Goal: Information Seeking & Learning: Find specific page/section

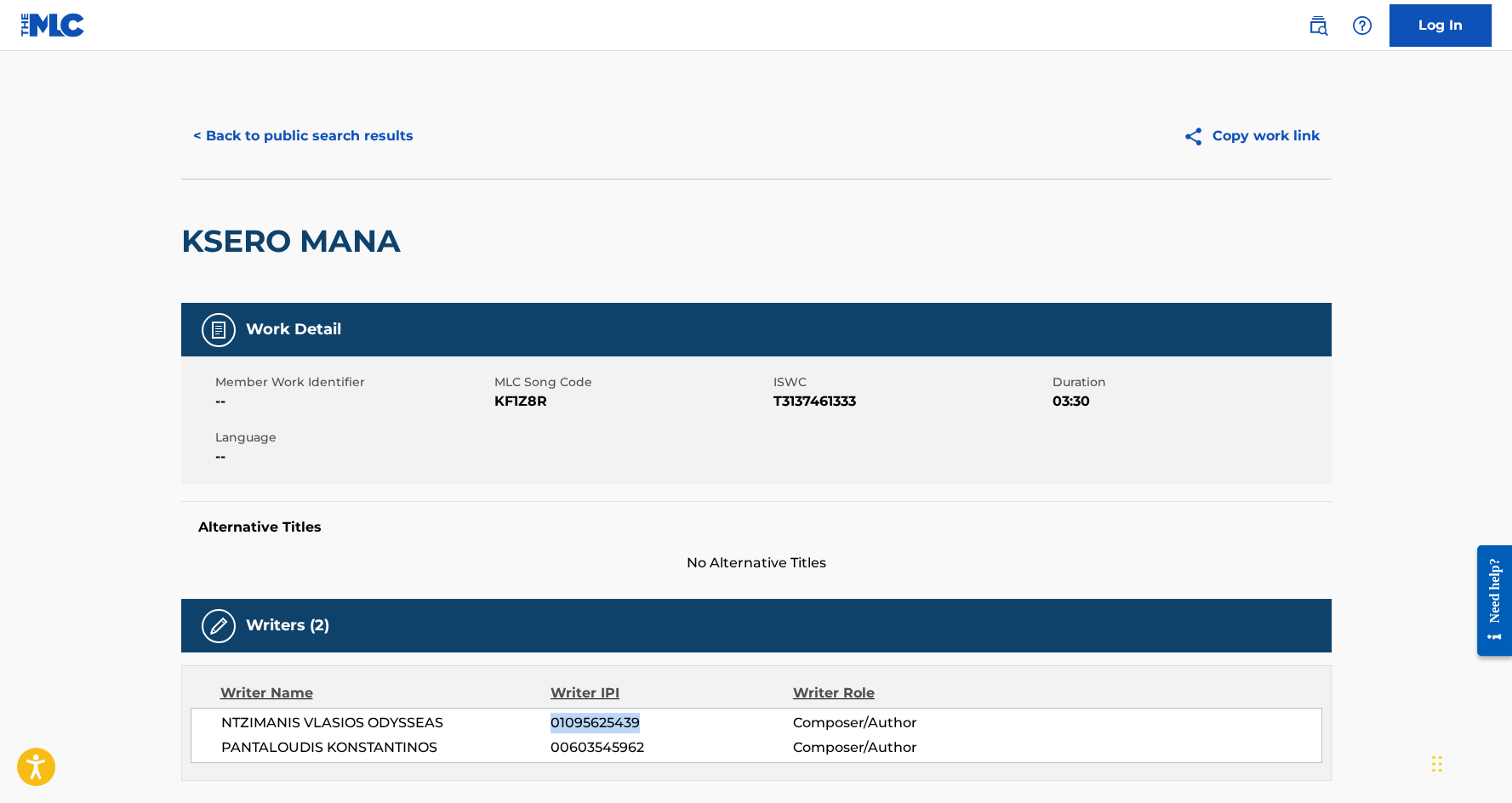
click at [317, 116] on button "< Back to public search results" at bounding box center [303, 136] width 244 height 43
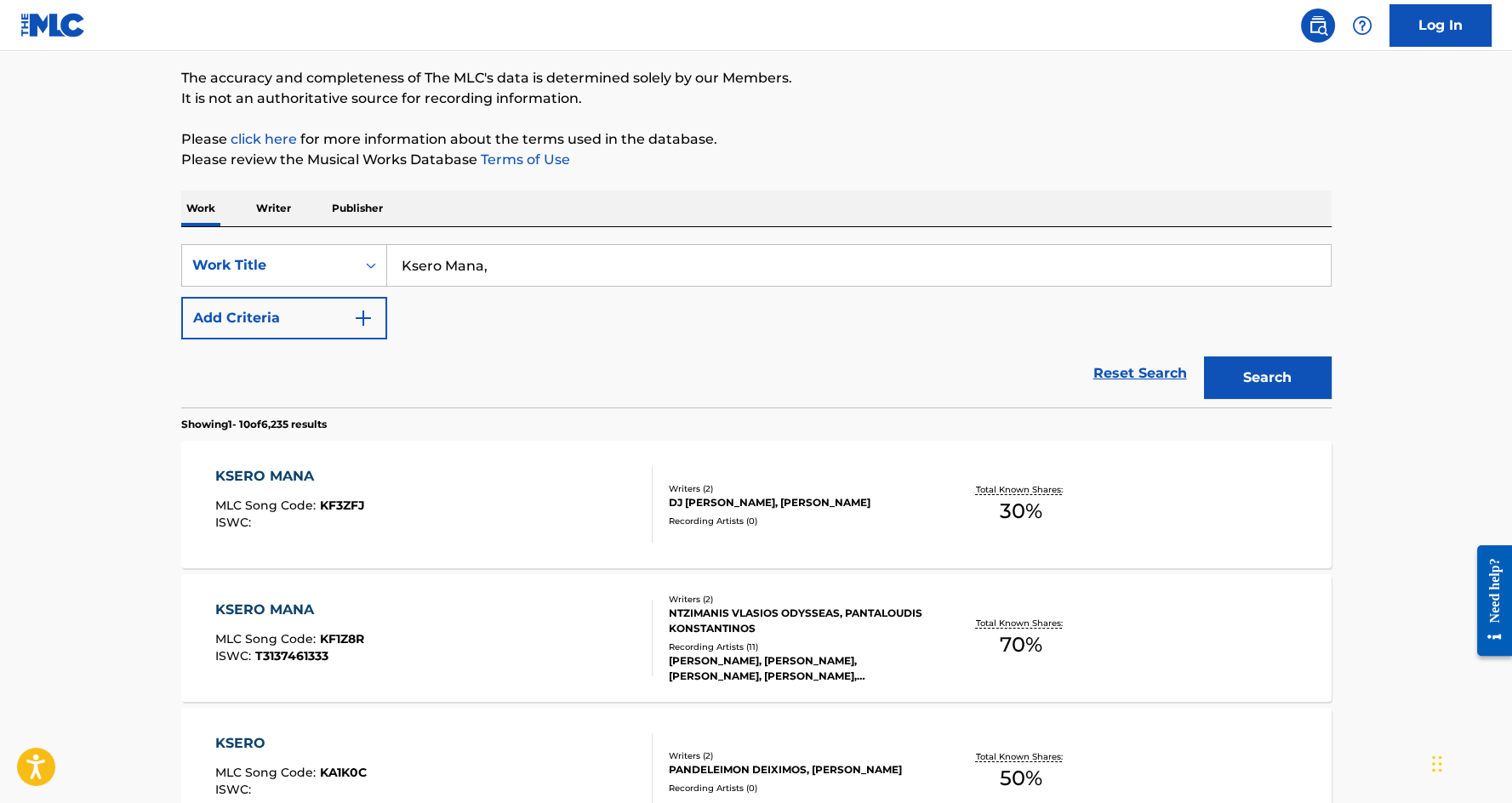
scroll to position [61, 0]
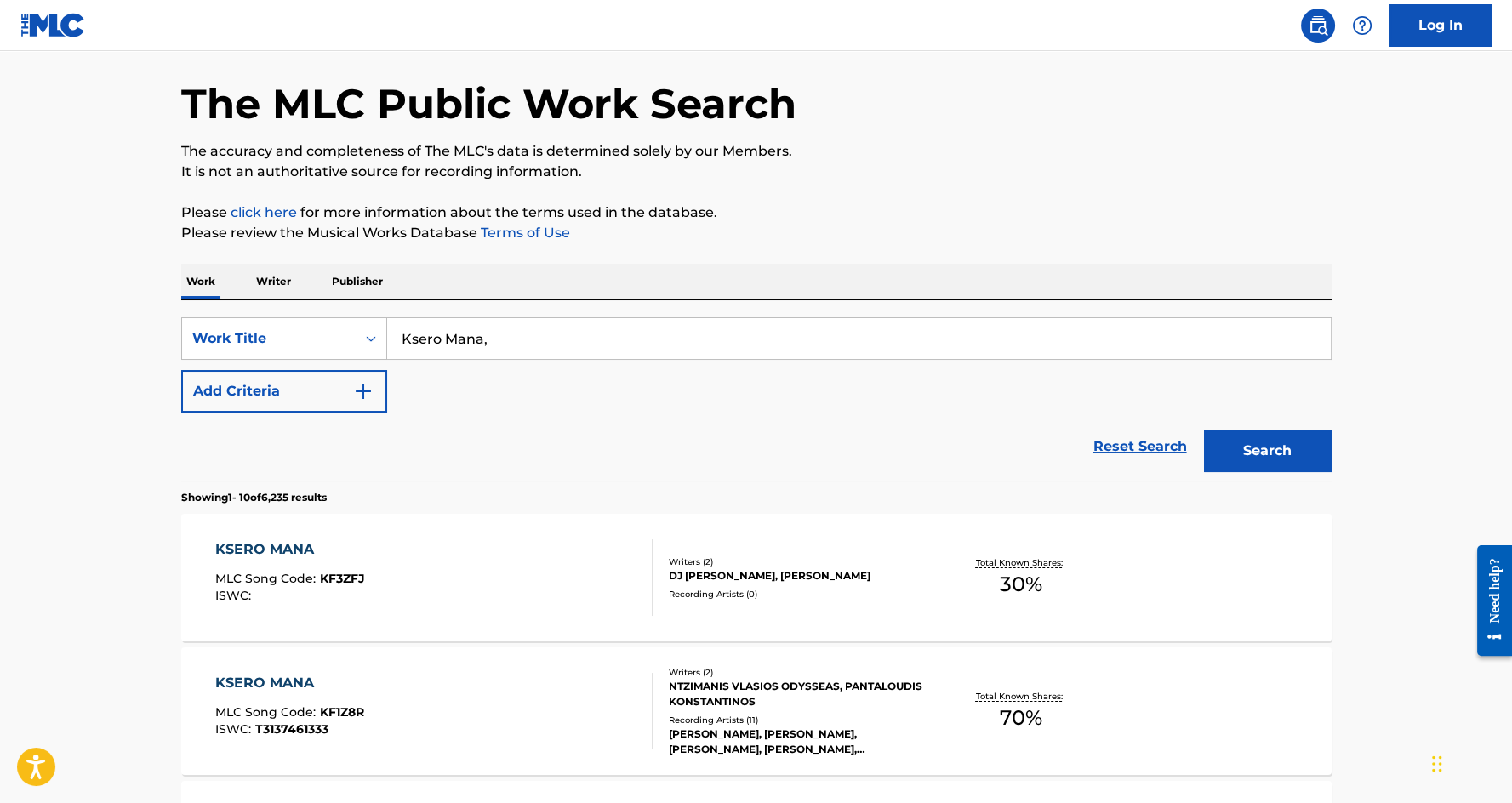
click at [444, 330] on input "Ksero Mana," at bounding box center [859, 338] width 944 height 41
paste input "GET READY"
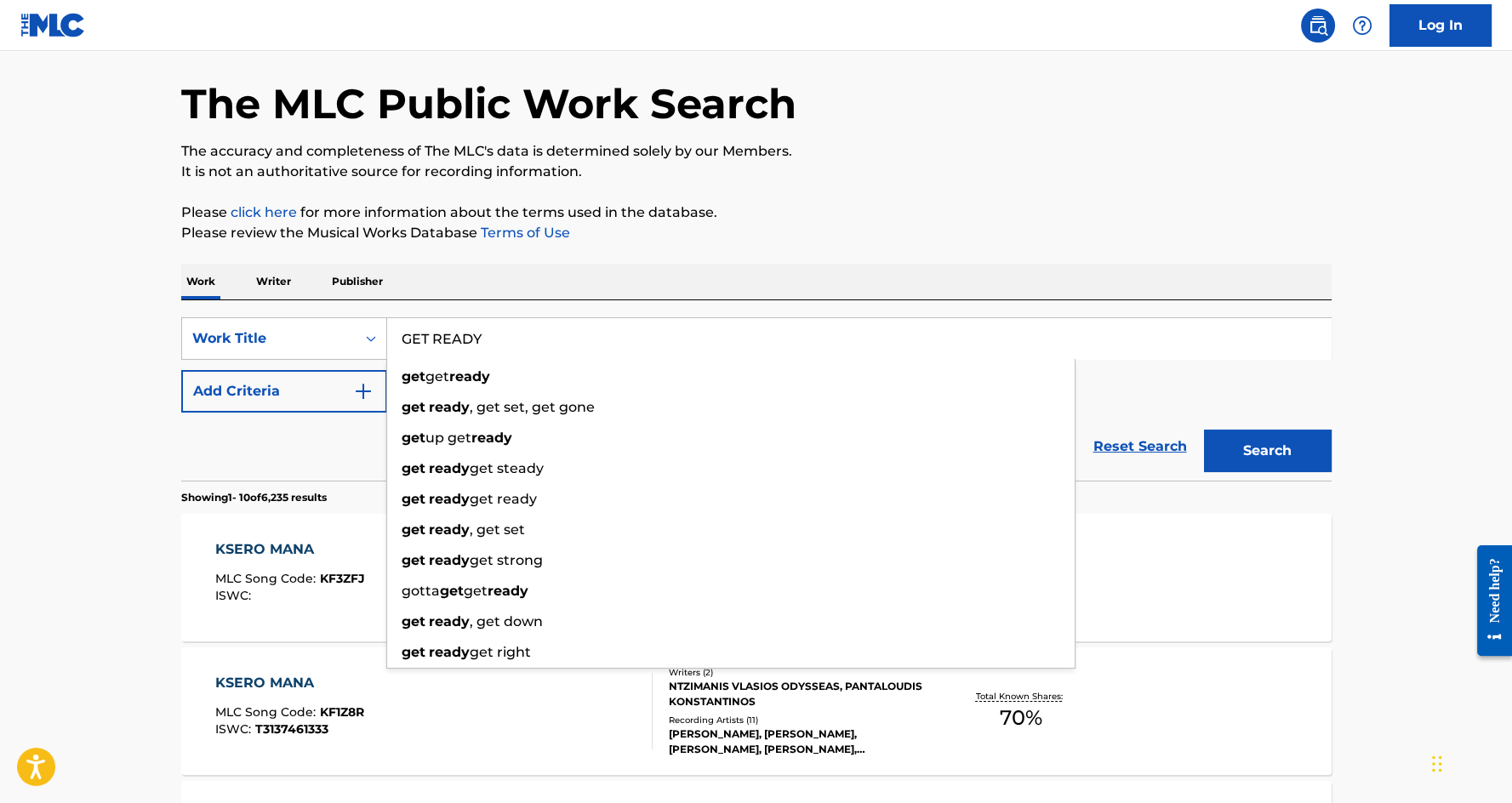
type input "GET READY"
click at [306, 439] on div "Reset Search Search" at bounding box center [756, 446] width 1150 height 68
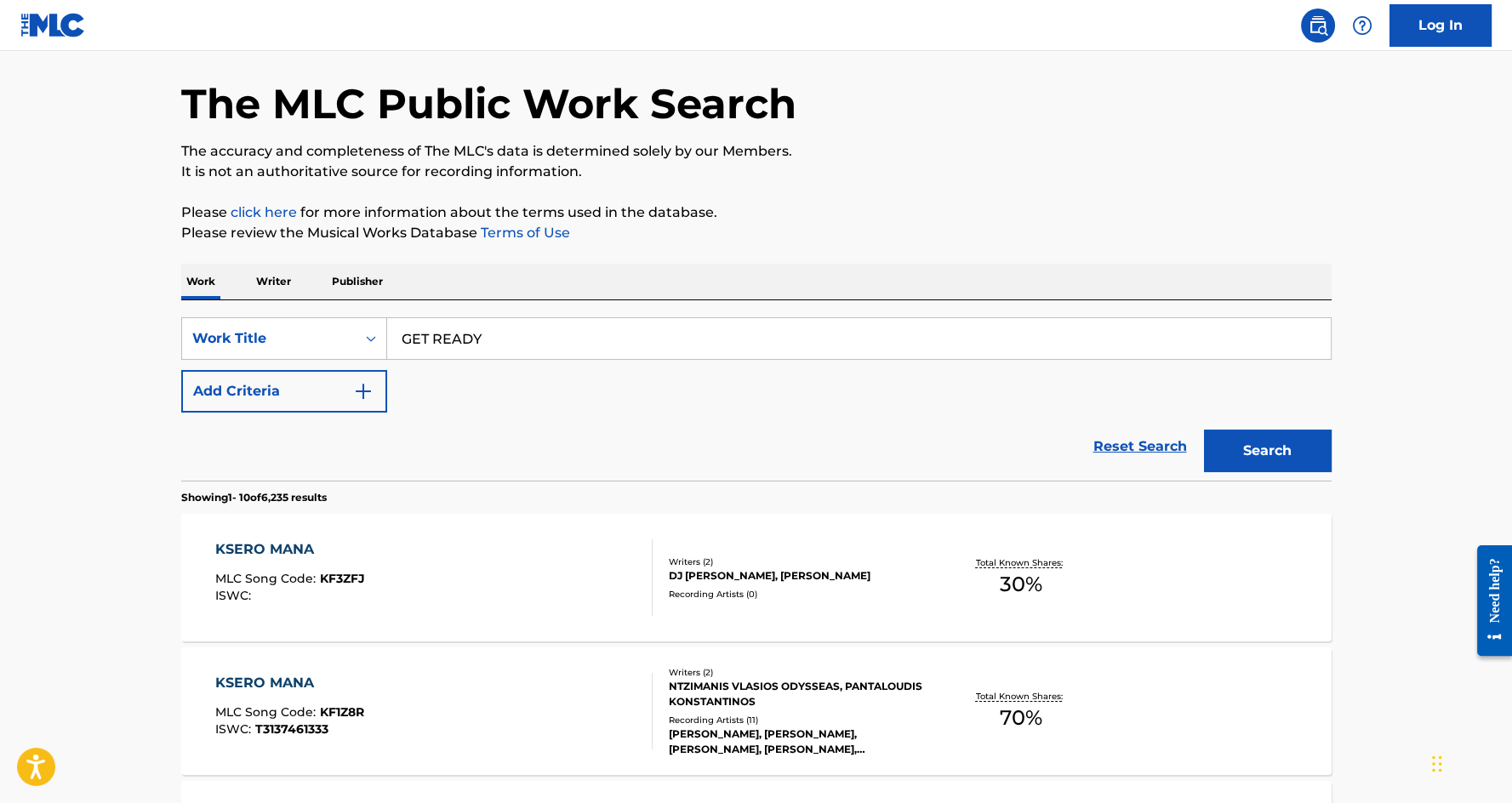
click at [267, 405] on button "Add Criteria" at bounding box center [284, 391] width 206 height 43
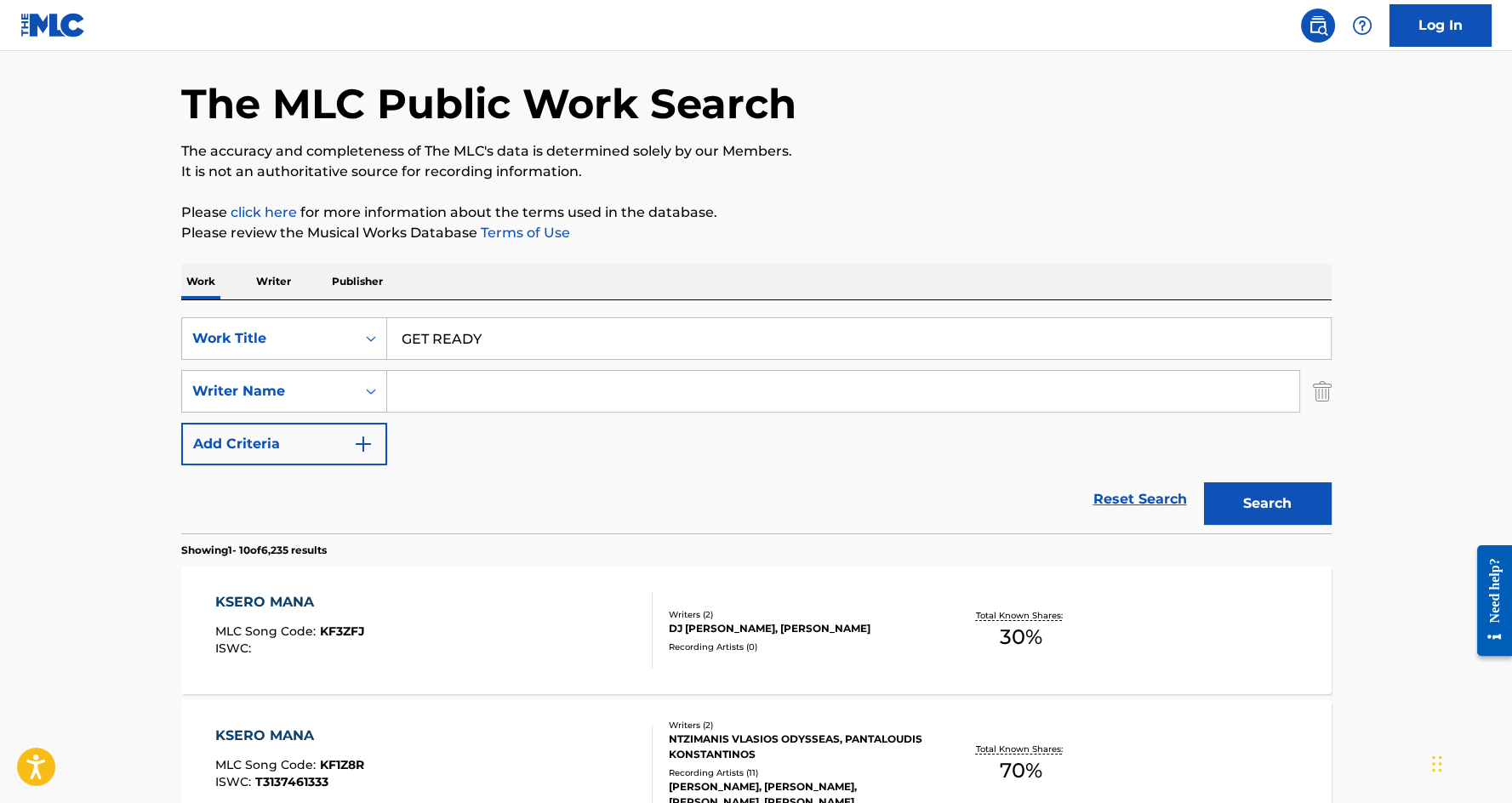
click at [434, 398] on input "Search Form" at bounding box center [843, 391] width 912 height 41
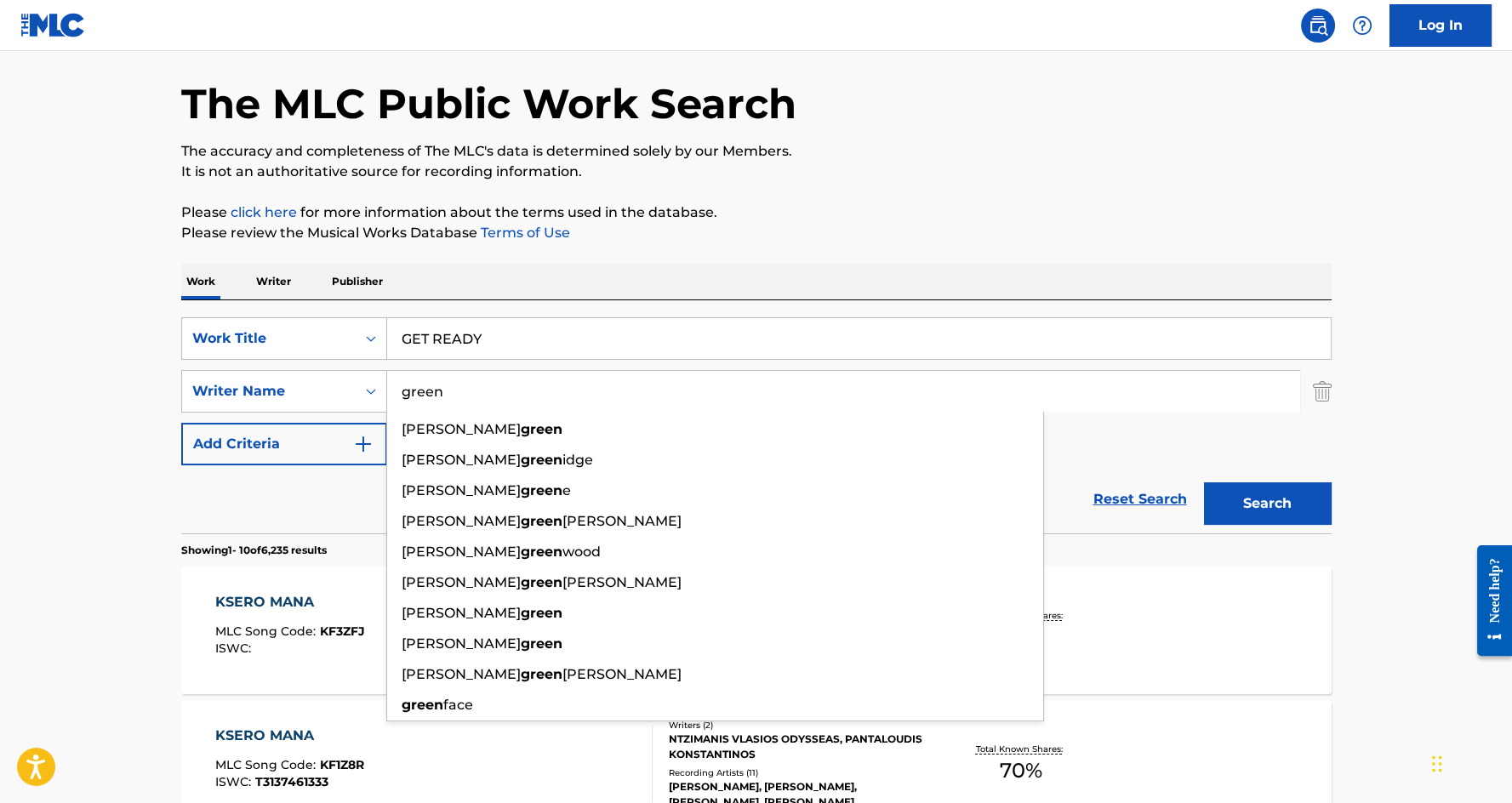
type input "green"
click at [1205, 483] on button "Search" at bounding box center [1268, 504] width 128 height 43
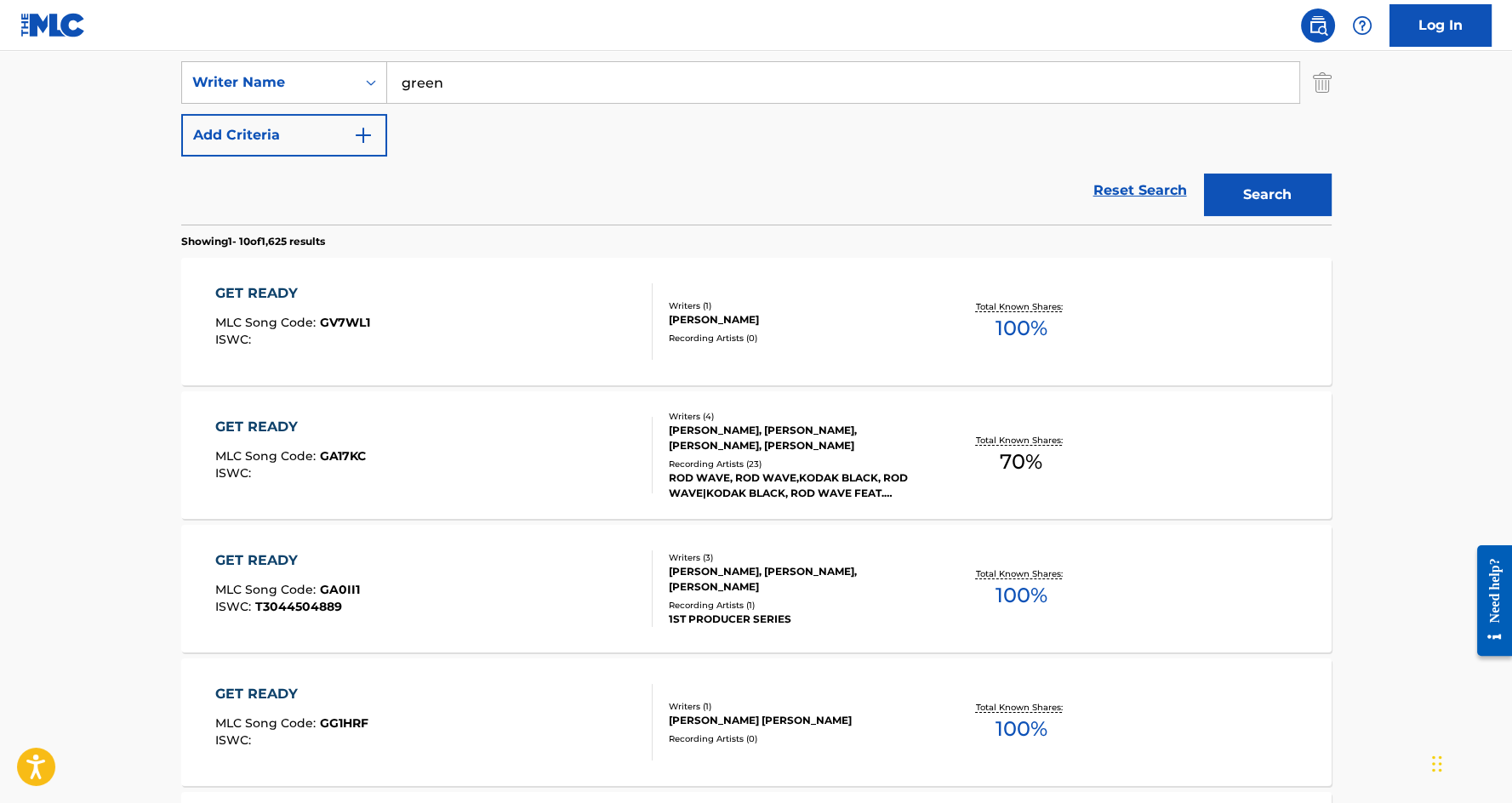
scroll to position [371, 0]
click at [257, 420] on div "GET READY" at bounding box center [290, 426] width 151 height 21
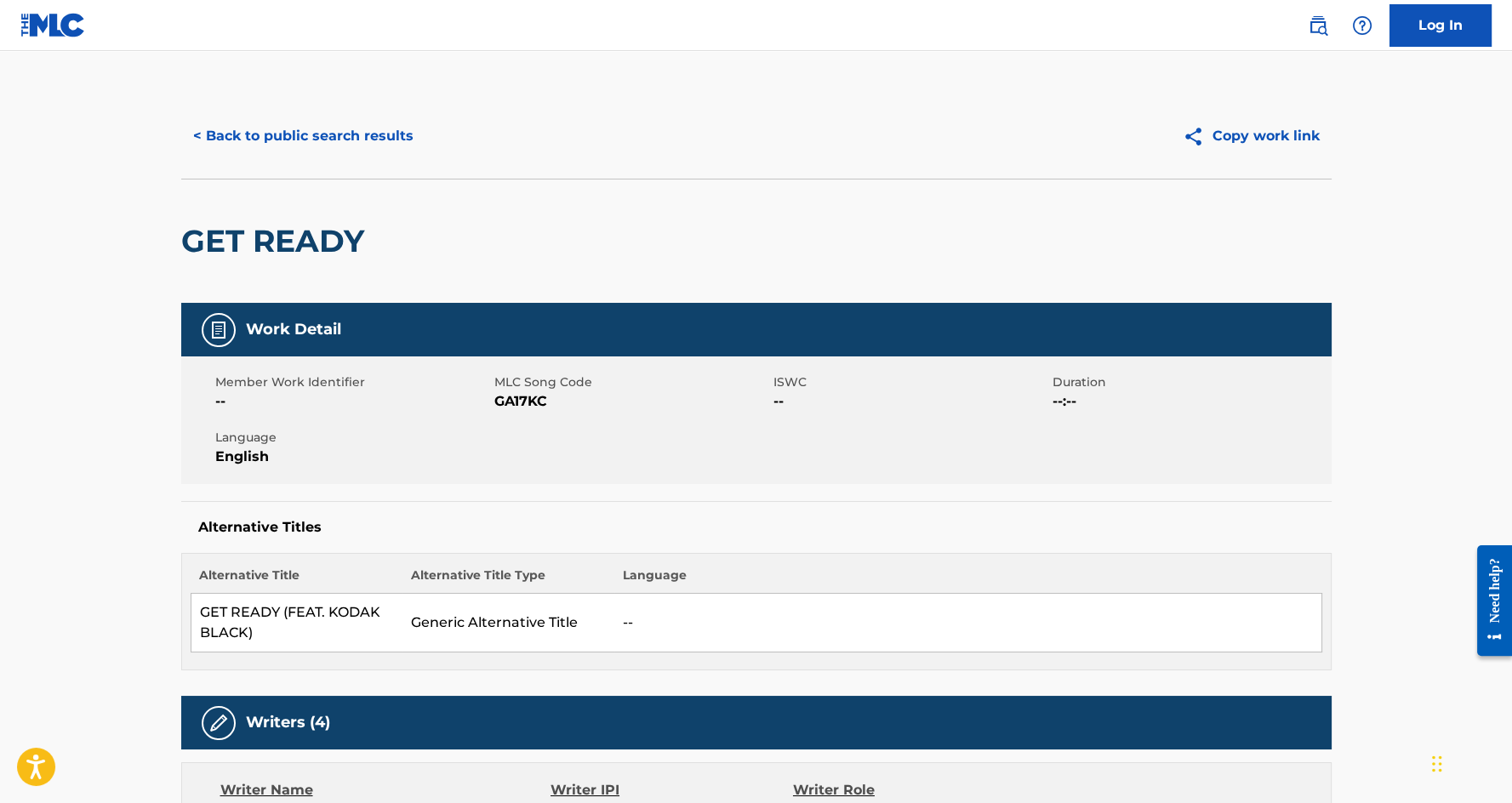
click at [308, 145] on button "< Back to public search results" at bounding box center [303, 136] width 244 height 43
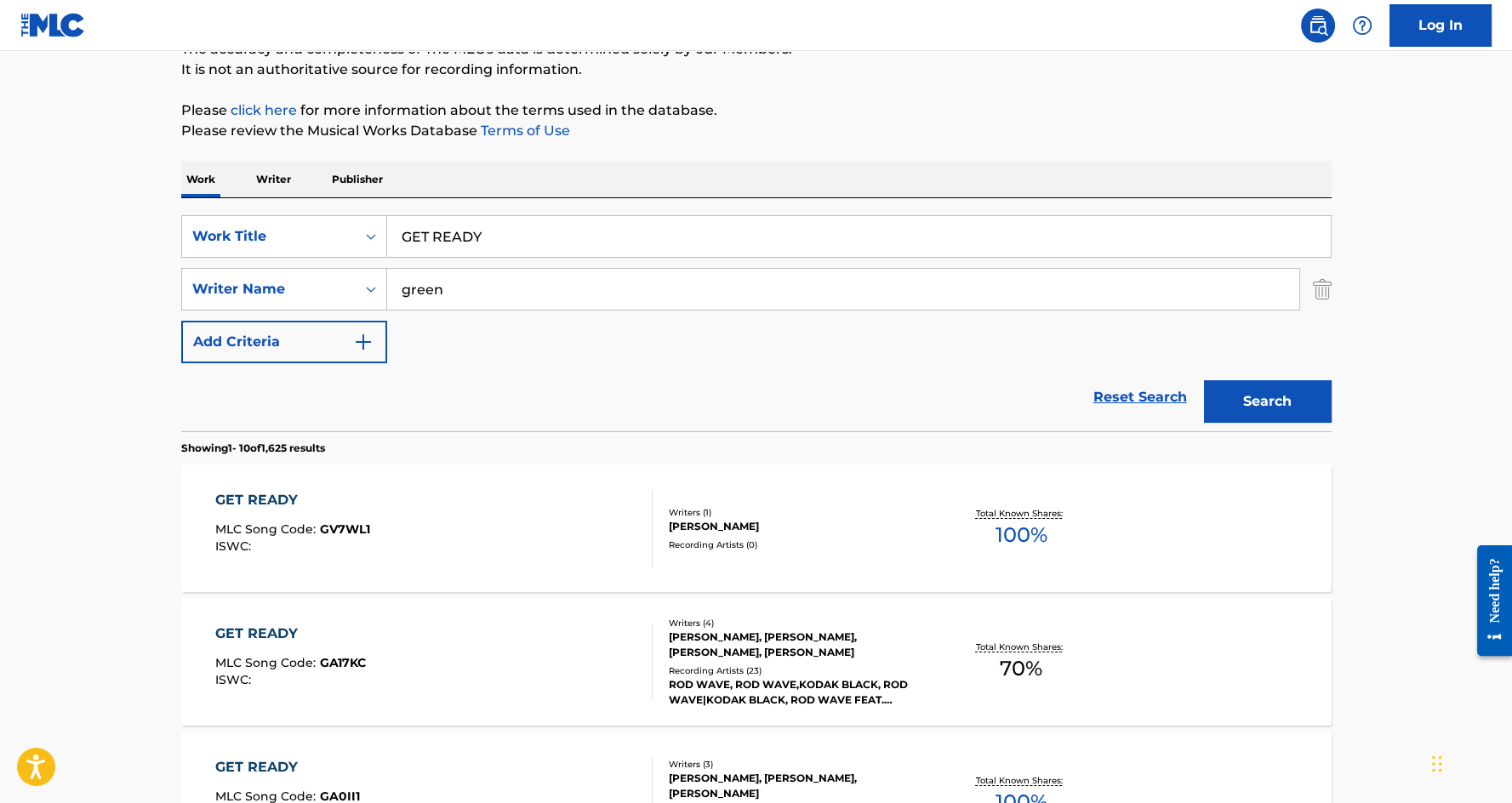
scroll to position [151, 0]
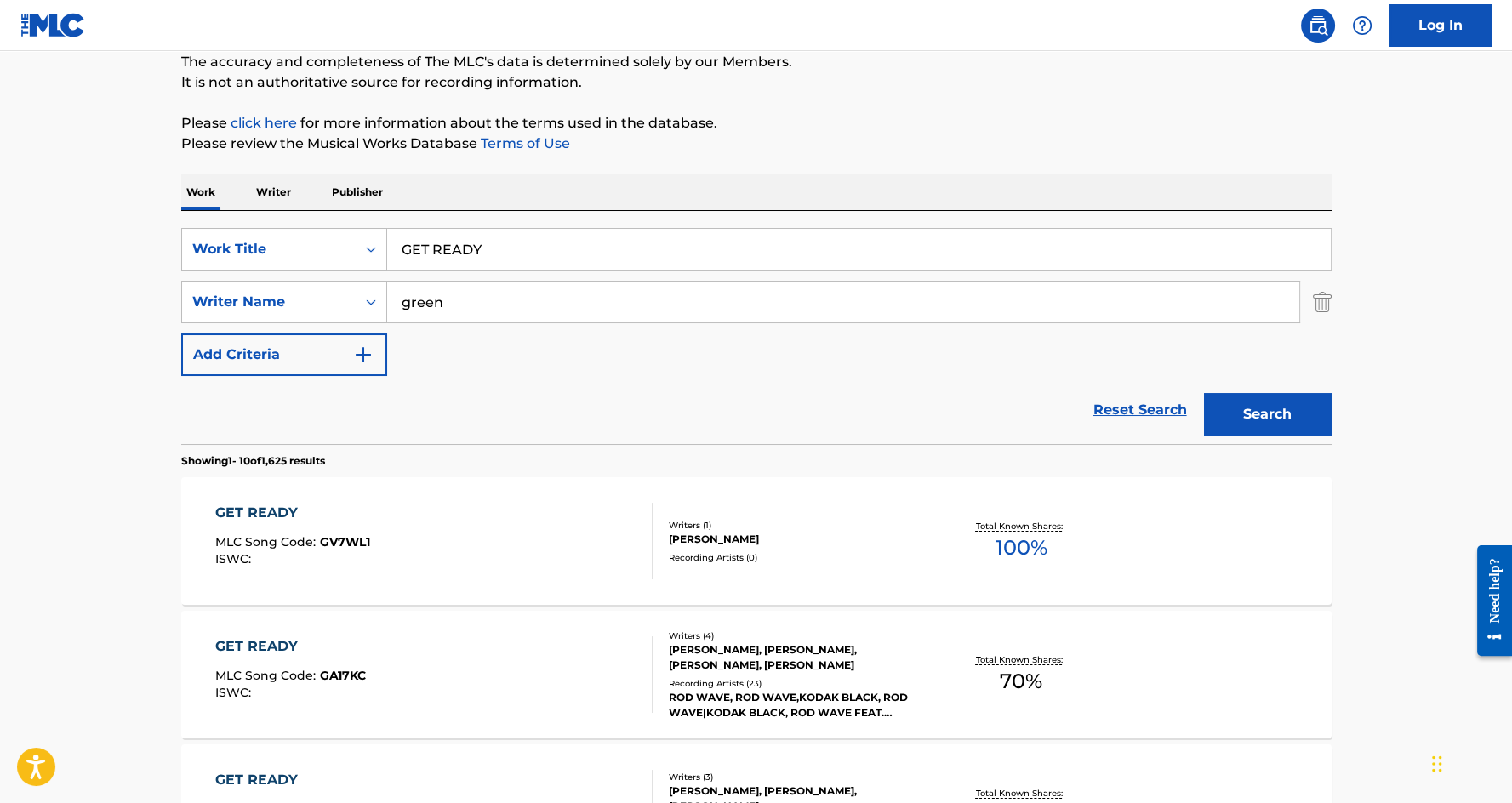
click at [462, 243] on input "GET READY" at bounding box center [859, 249] width 944 height 41
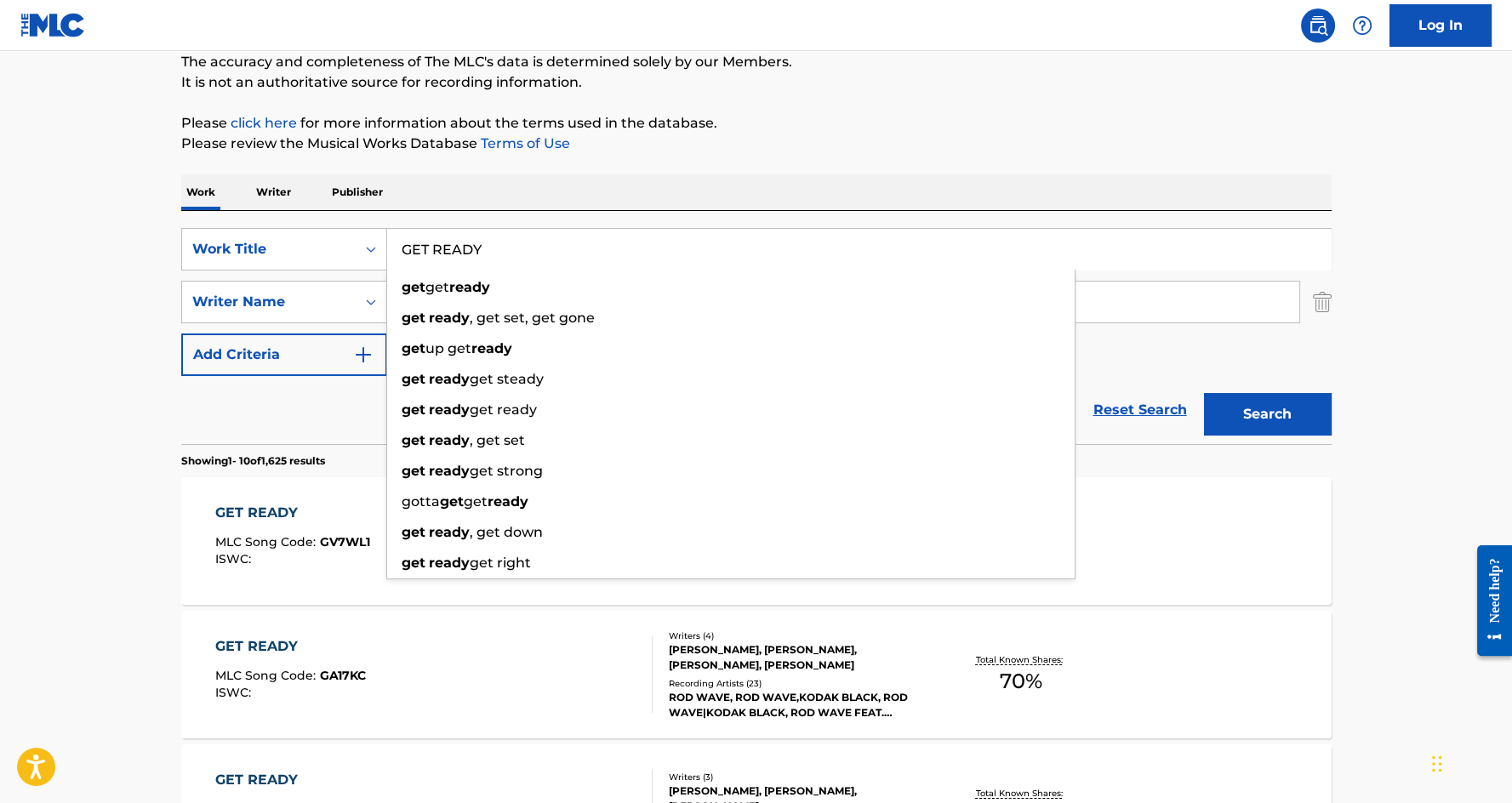
click at [462, 243] on input "GET READY" at bounding box center [859, 249] width 944 height 41
paste input "FOREVER"
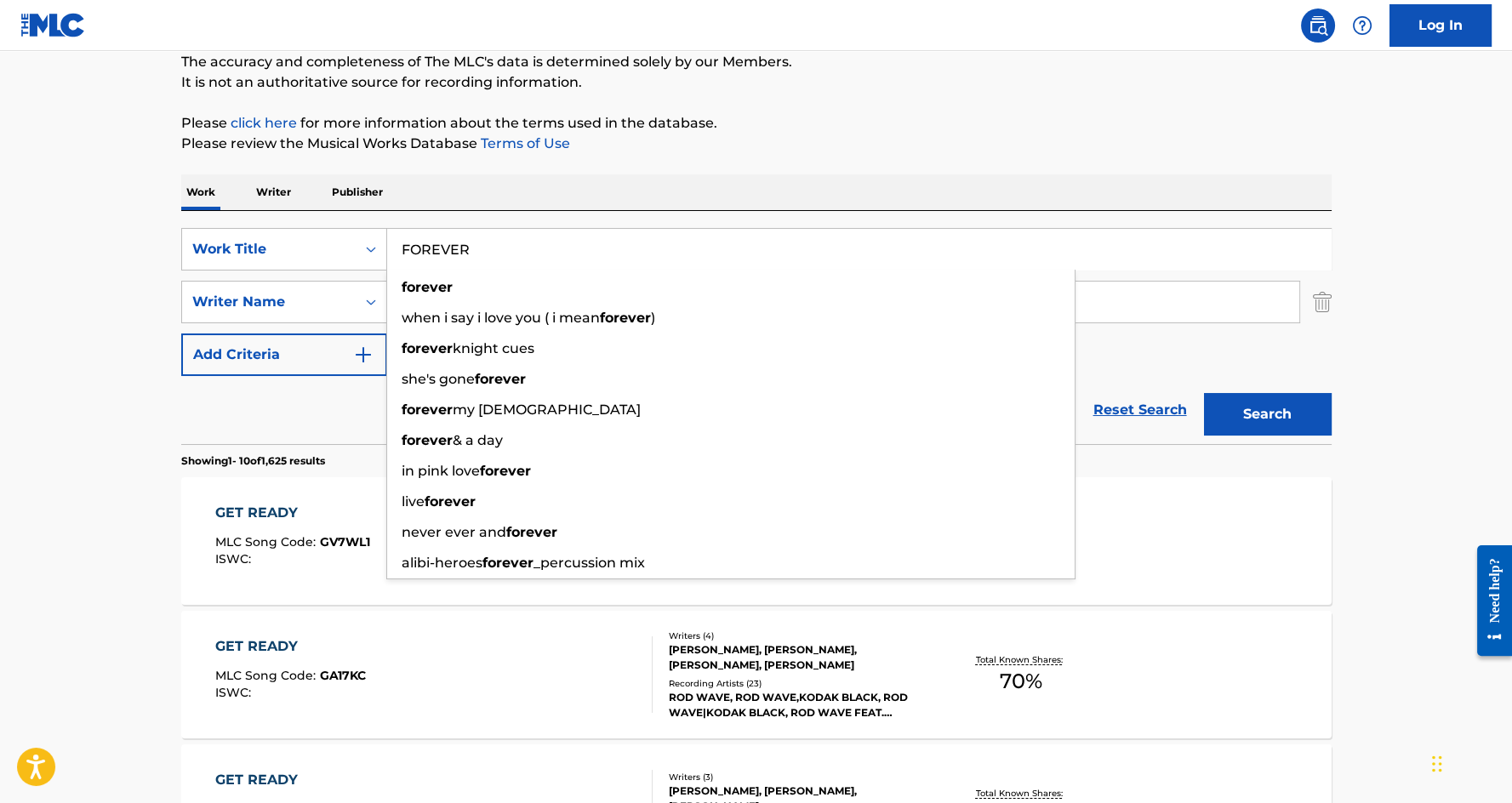
type input "FOREVER"
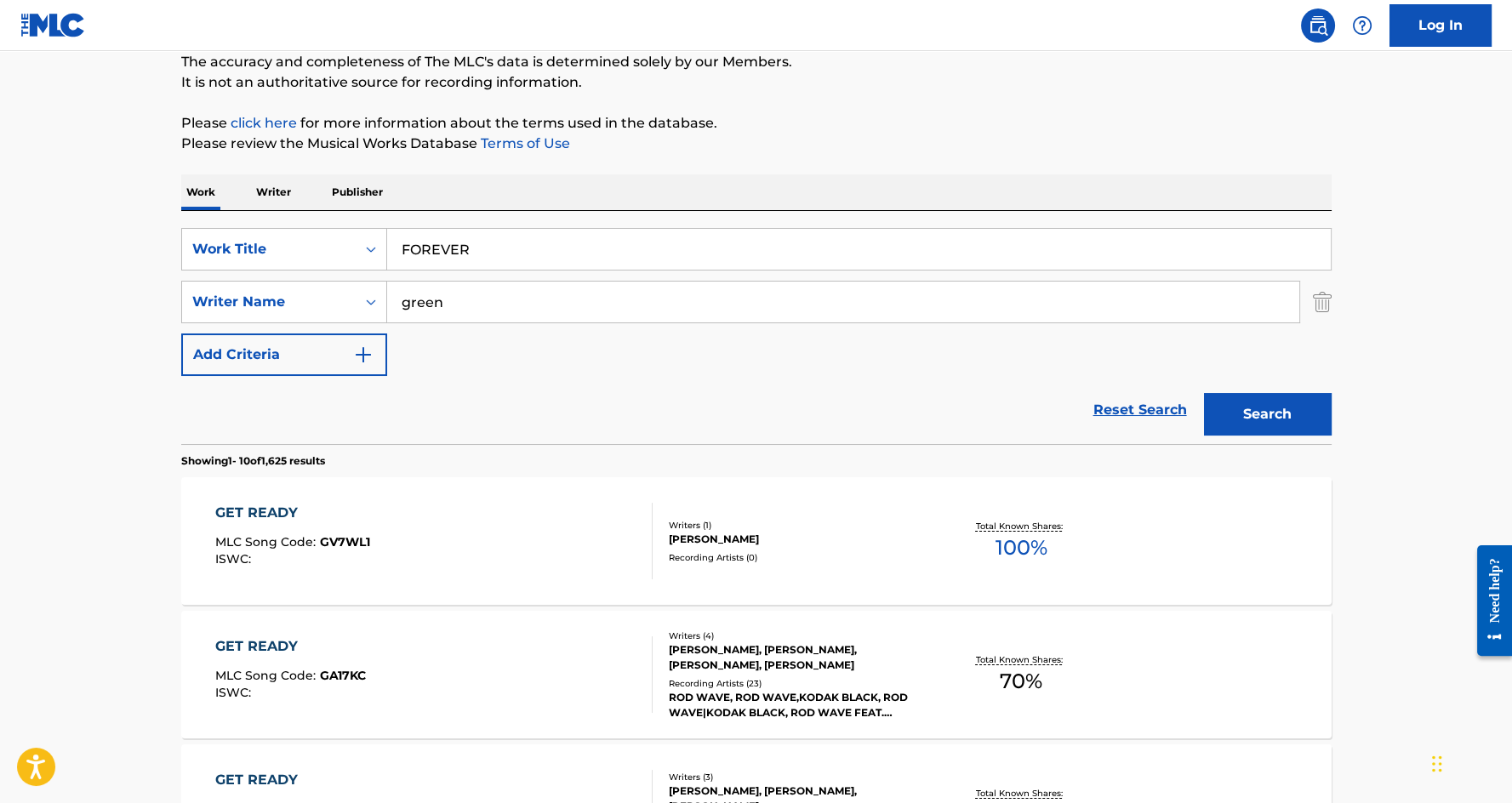
click at [343, 420] on div "Reset Search Search" at bounding box center [756, 410] width 1150 height 68
click at [402, 303] on input "green" at bounding box center [843, 301] width 912 height 41
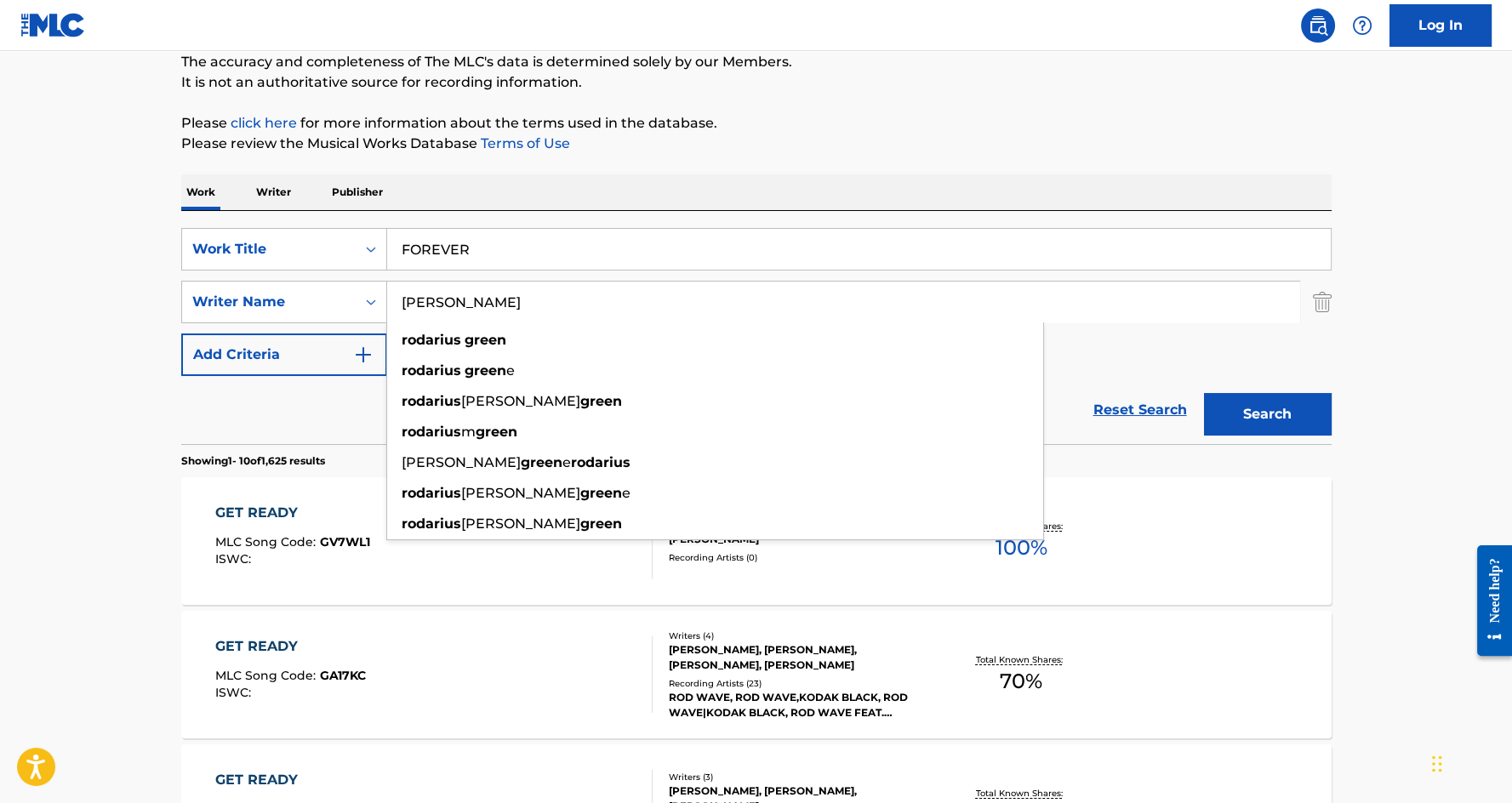
type input "[PERSON_NAME]"
click at [1205, 393] on button "Search" at bounding box center [1268, 414] width 128 height 43
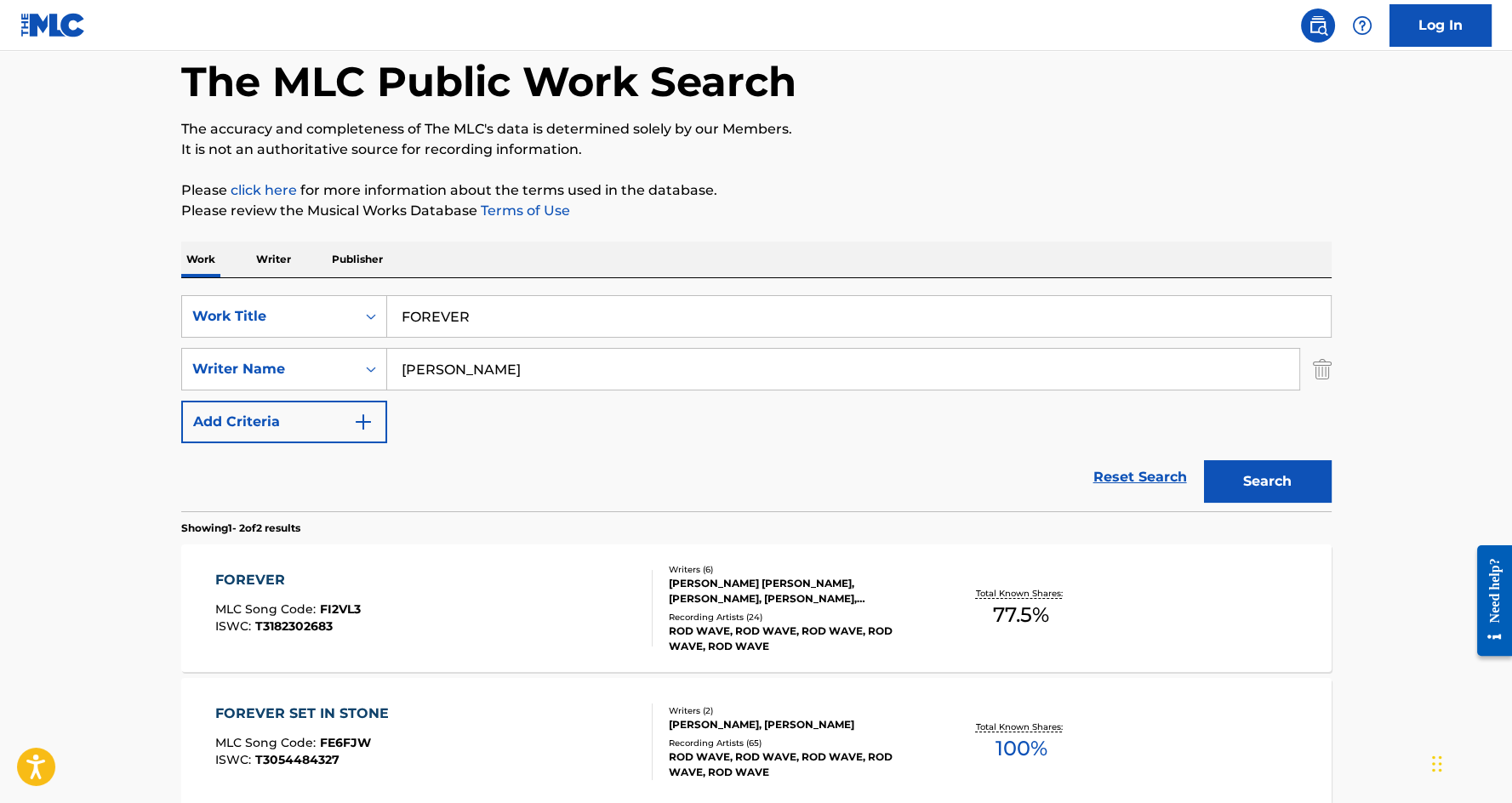
scroll to position [128, 0]
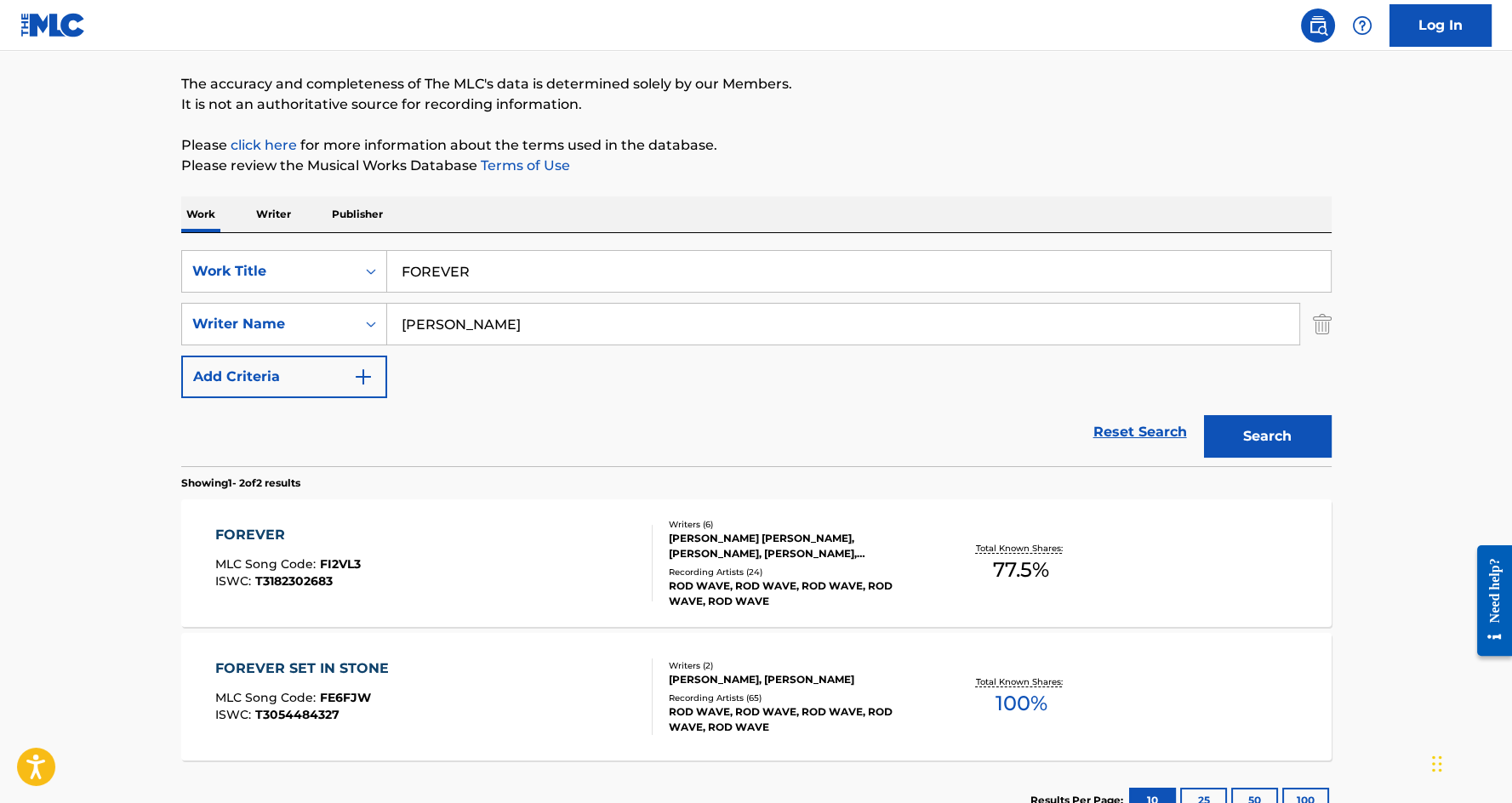
click at [262, 529] on div "FOREVER" at bounding box center [288, 535] width 146 height 21
